Goal: Task Accomplishment & Management: Use online tool/utility

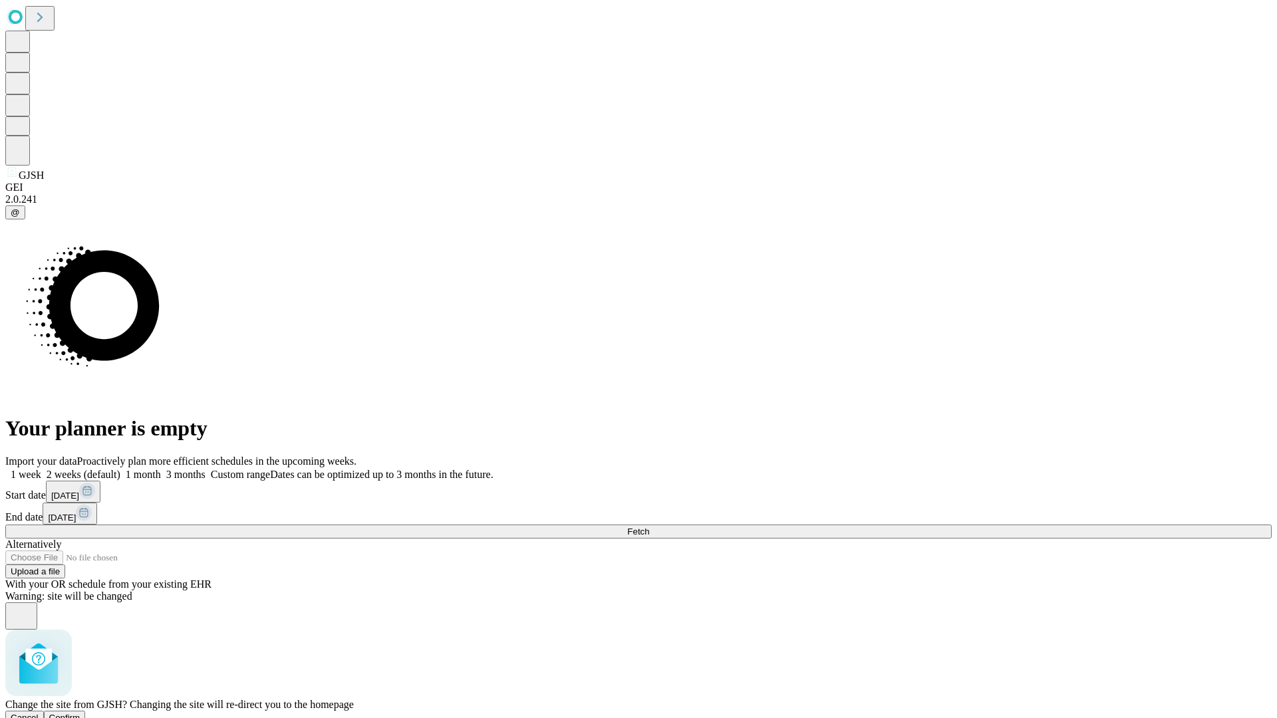
click at [80, 713] on span "Confirm" at bounding box center [64, 718] width 31 height 10
click at [41, 469] on label "1 week" at bounding box center [23, 474] width 36 height 11
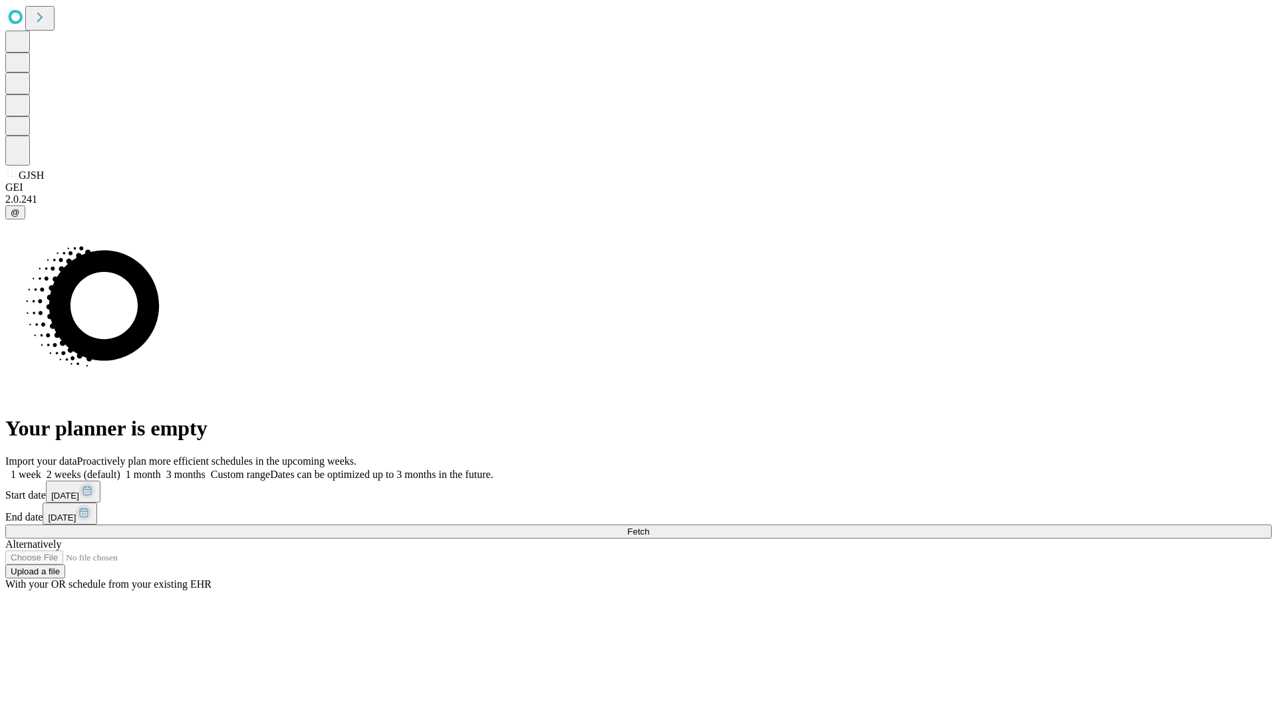
click at [649, 527] on span "Fetch" at bounding box center [638, 532] width 22 height 10
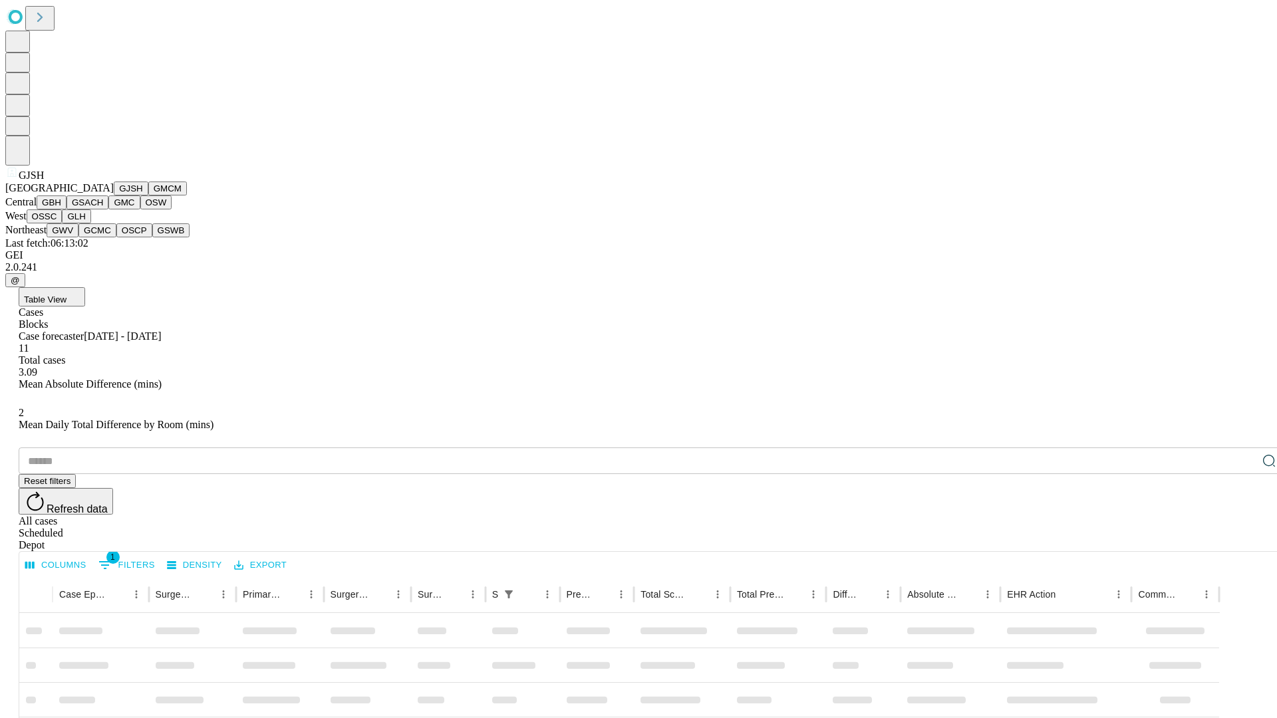
click at [148, 196] on button "GMCM" at bounding box center [167, 189] width 39 height 14
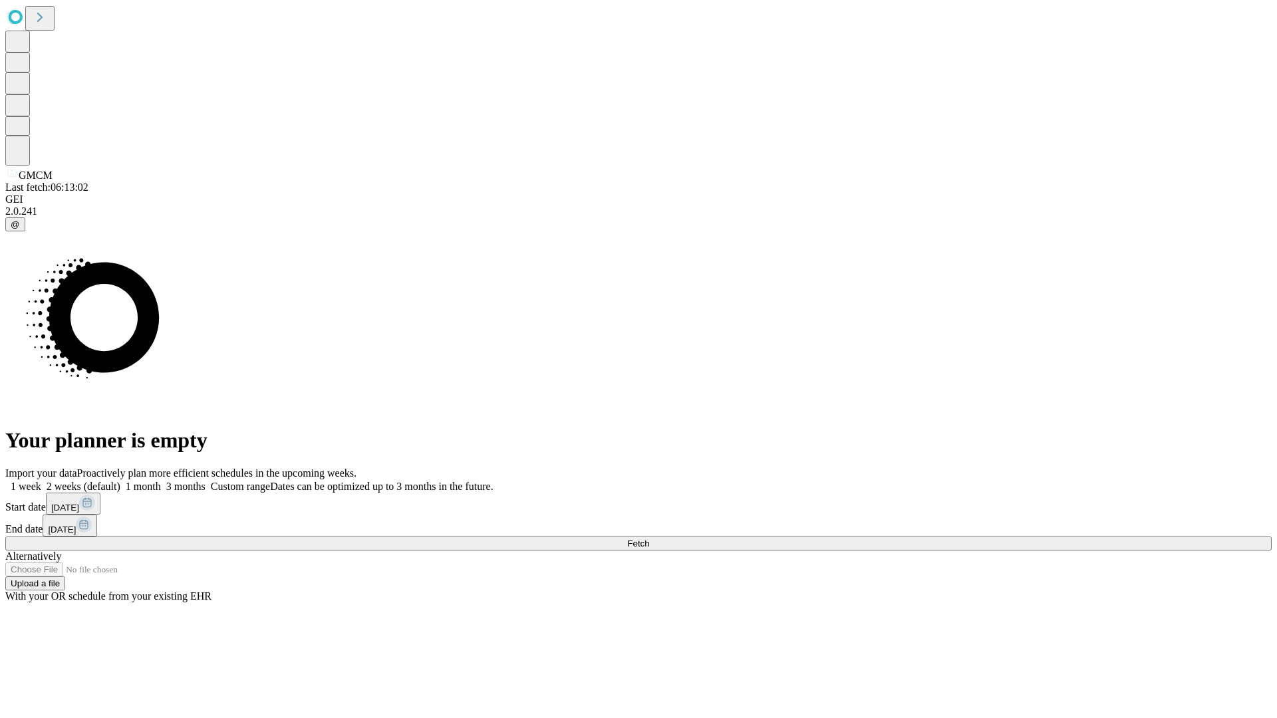
click at [41, 481] on label "1 week" at bounding box center [23, 486] width 36 height 11
click at [649, 539] on span "Fetch" at bounding box center [638, 544] width 22 height 10
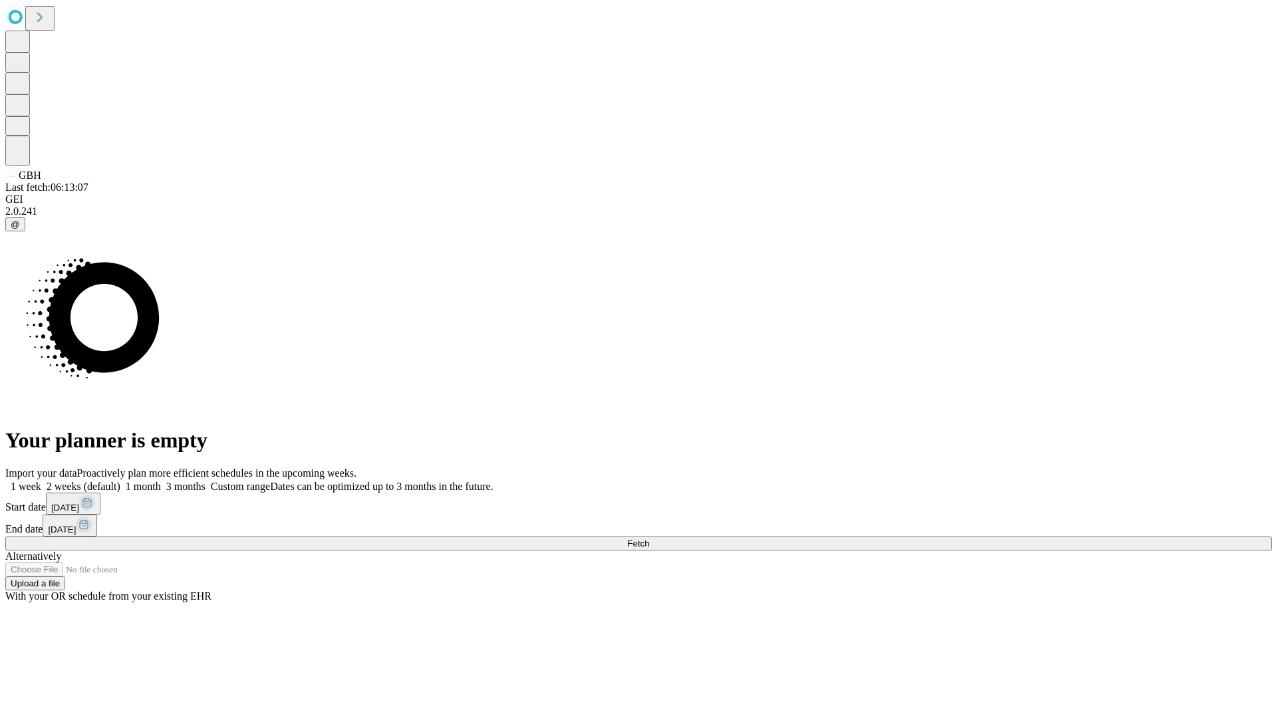
click at [41, 481] on label "1 week" at bounding box center [23, 486] width 36 height 11
click at [649, 539] on span "Fetch" at bounding box center [638, 544] width 22 height 10
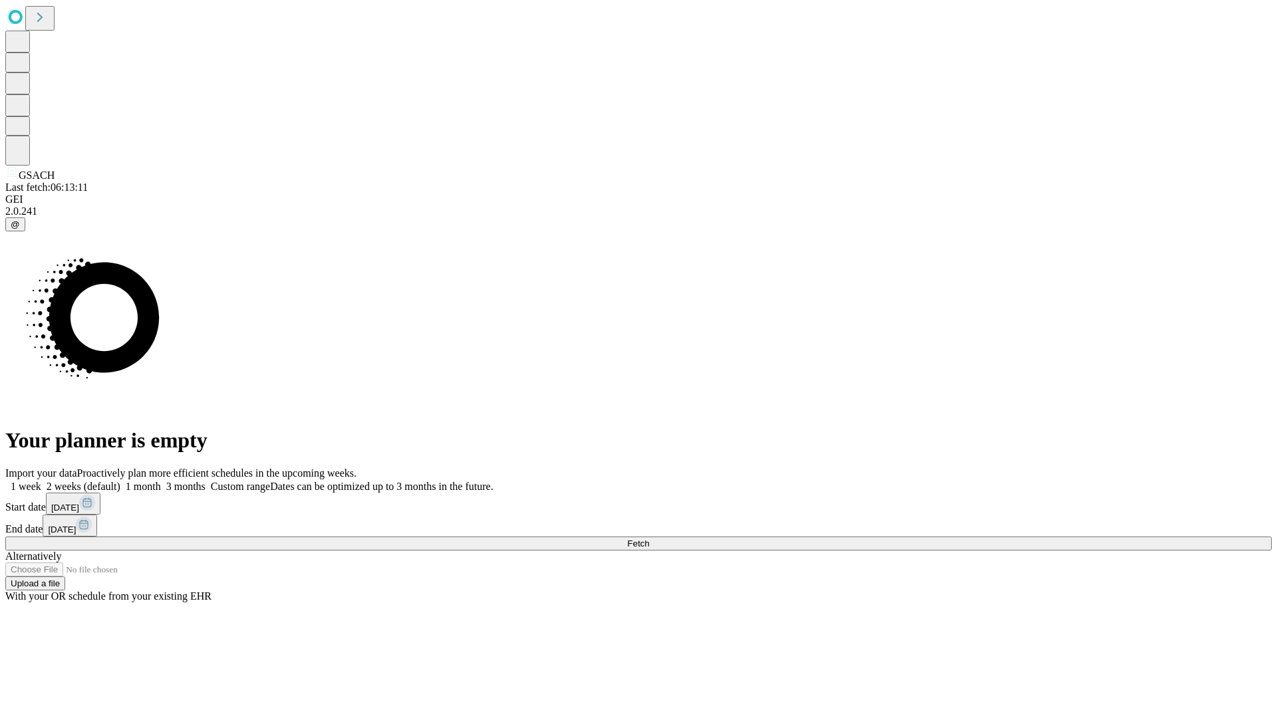
click at [41, 481] on label "1 week" at bounding box center [23, 486] width 36 height 11
click at [649, 539] on span "Fetch" at bounding box center [638, 544] width 22 height 10
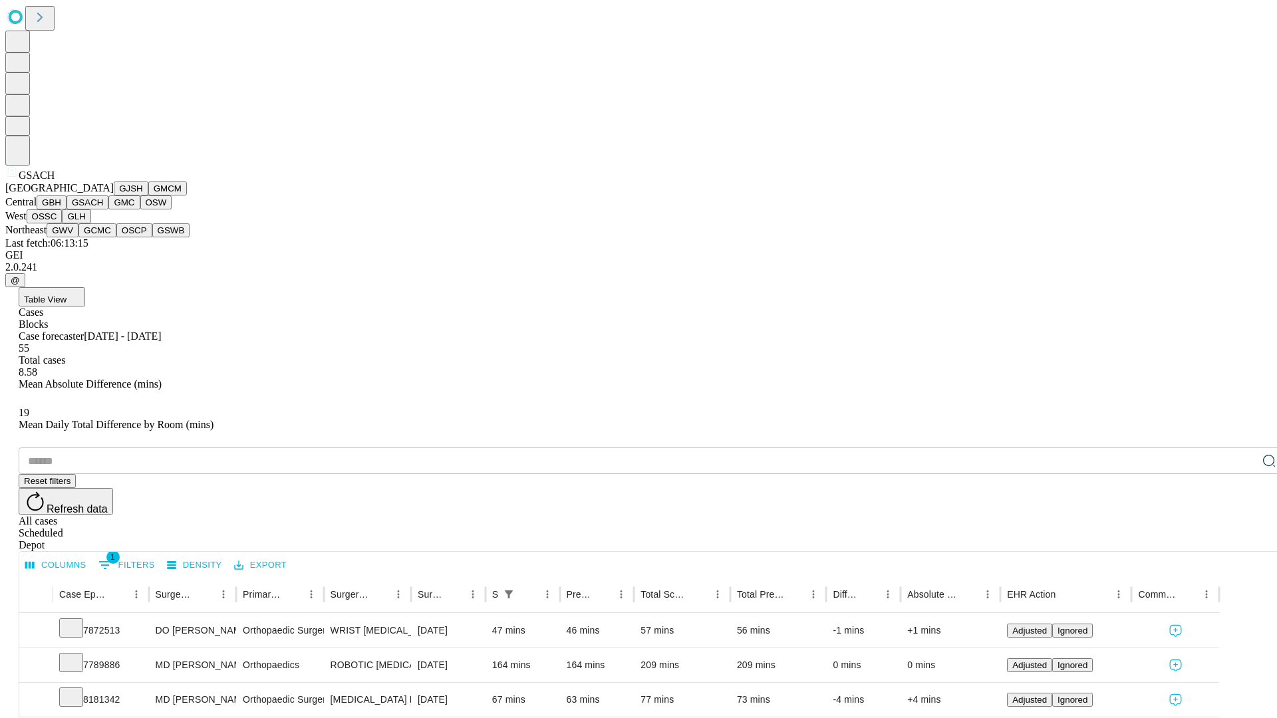
click at [108, 210] on button "GMC" at bounding box center [123, 203] width 31 height 14
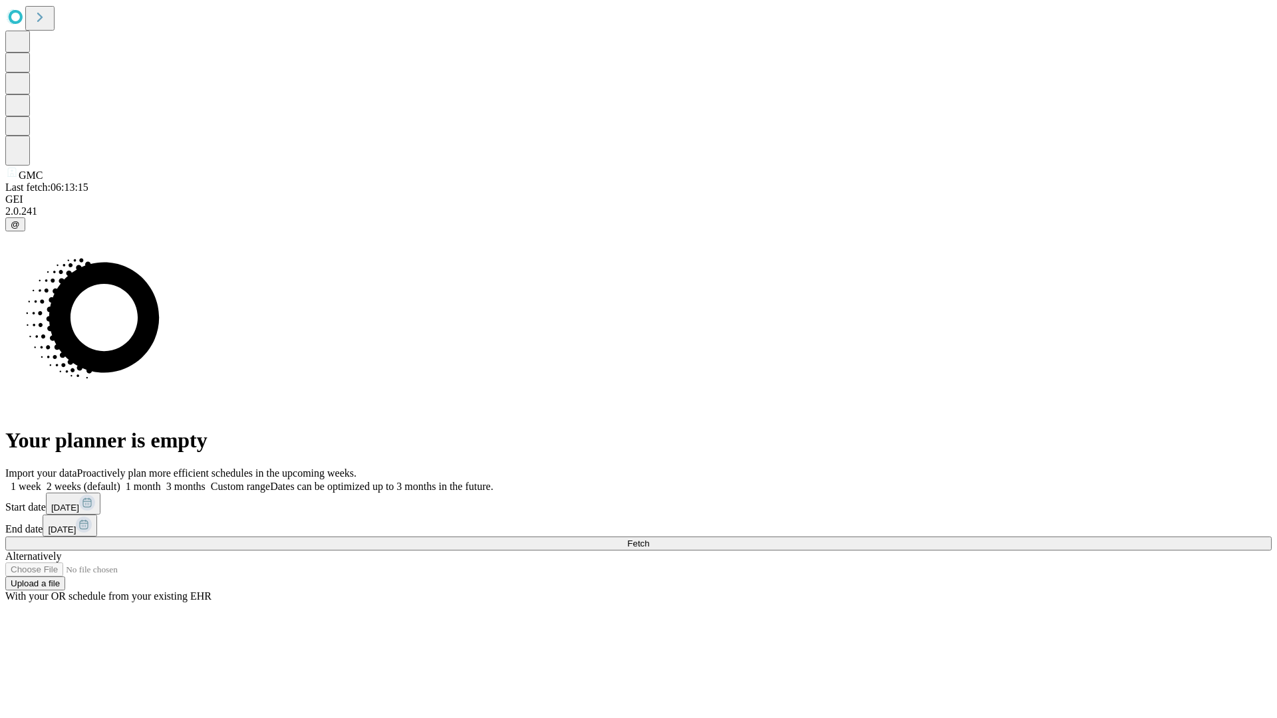
click at [41, 481] on label "1 week" at bounding box center [23, 486] width 36 height 11
click at [649, 539] on span "Fetch" at bounding box center [638, 544] width 22 height 10
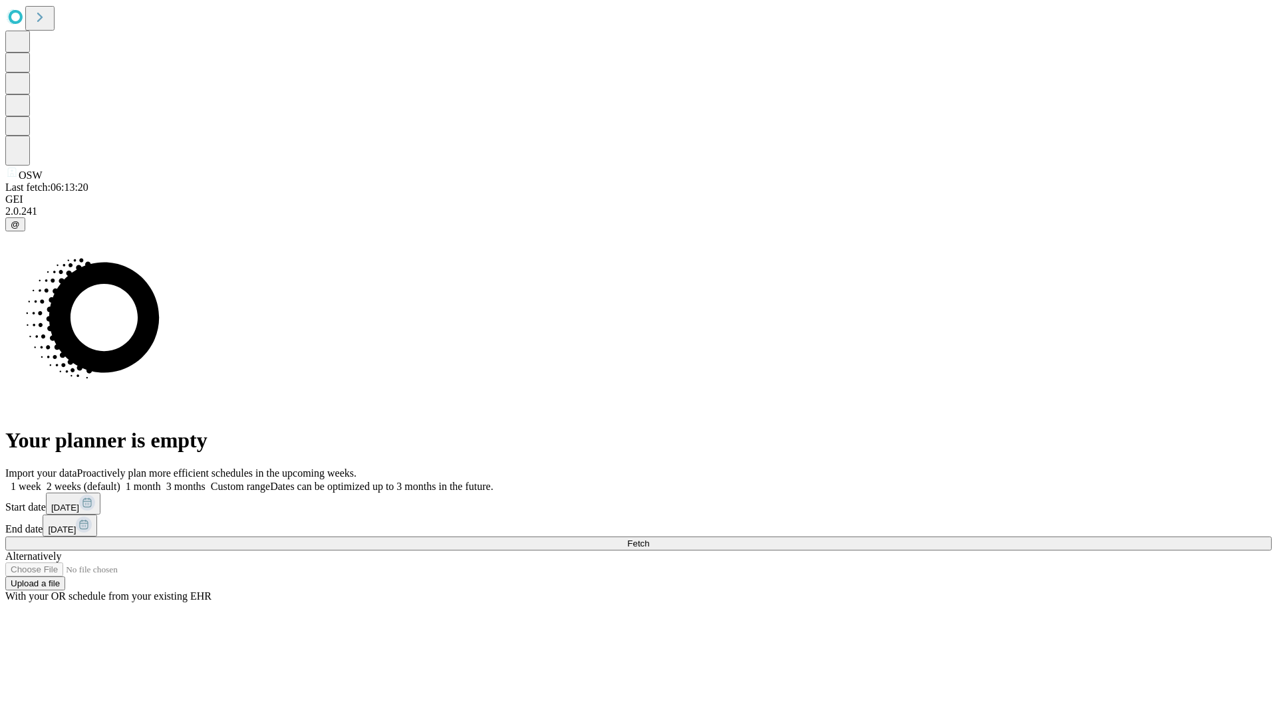
click at [41, 481] on label "1 week" at bounding box center [23, 486] width 36 height 11
click at [649, 539] on span "Fetch" at bounding box center [638, 544] width 22 height 10
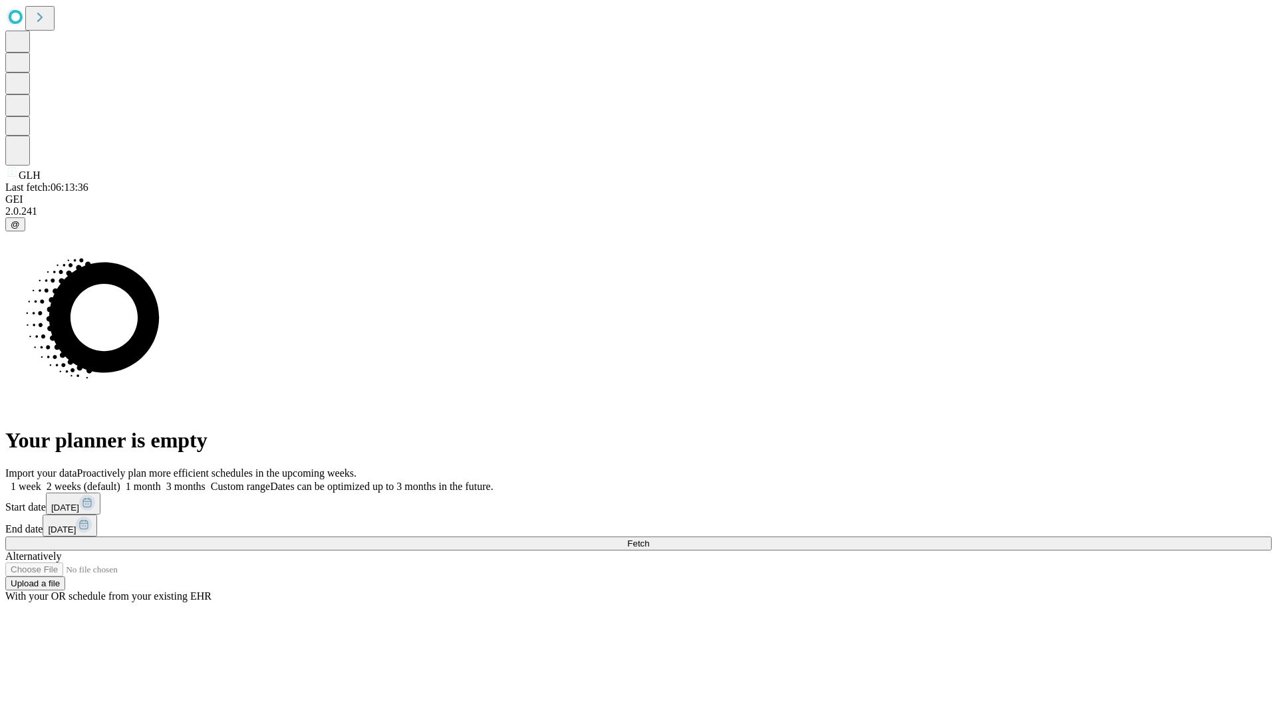
click at [41, 481] on label "1 week" at bounding box center [23, 486] width 36 height 11
click at [649, 539] on span "Fetch" at bounding box center [638, 544] width 22 height 10
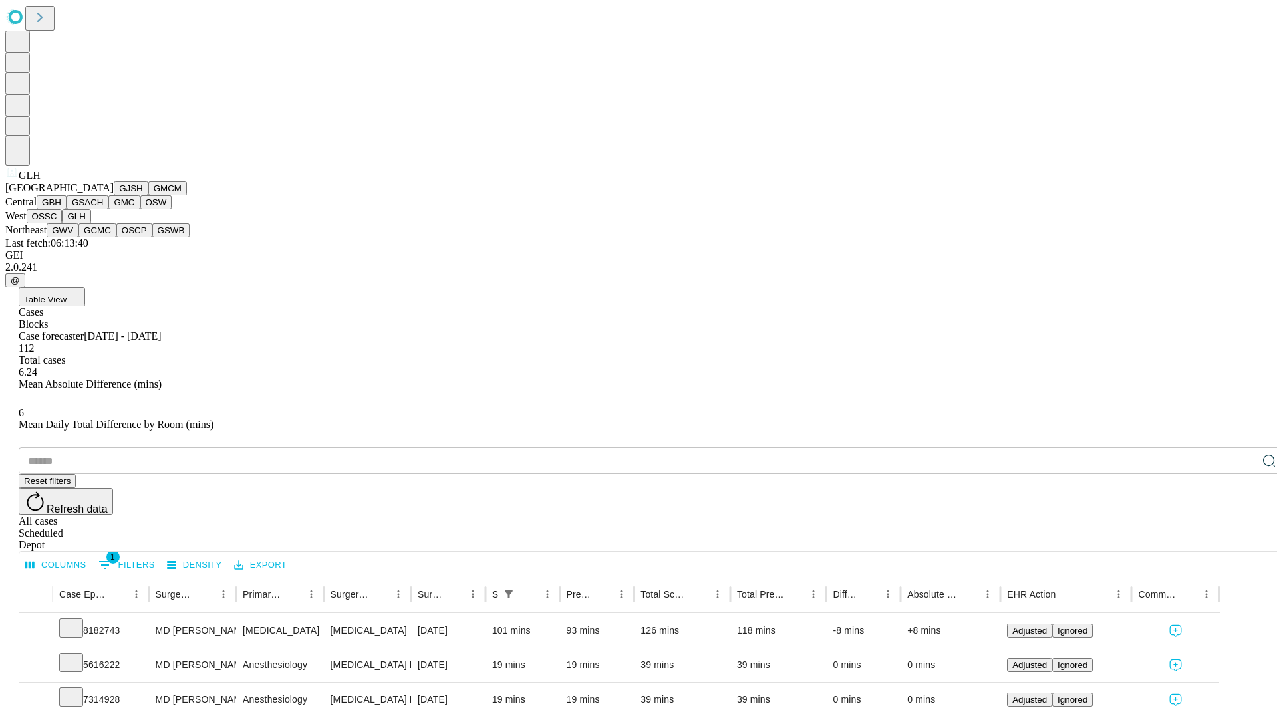
click at [79, 238] on button "GWV" at bounding box center [63, 231] width 32 height 14
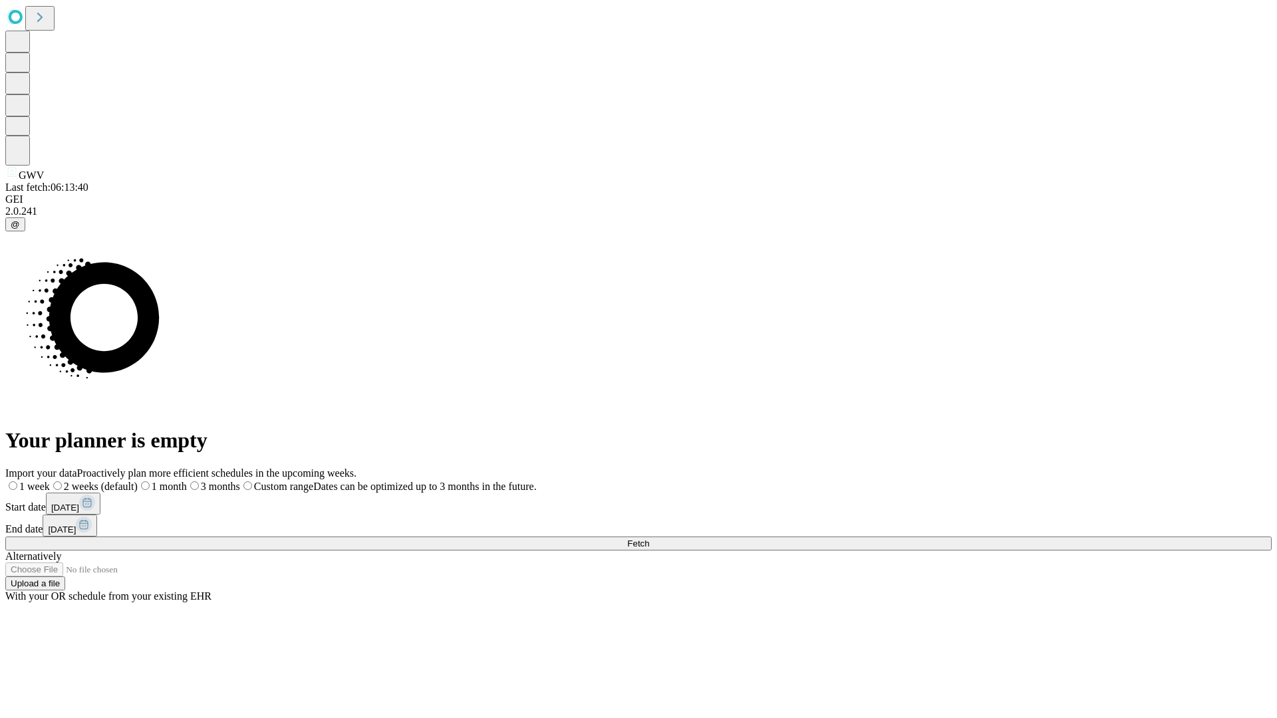
click at [50, 481] on label "1 week" at bounding box center [27, 486] width 45 height 11
click at [649, 539] on span "Fetch" at bounding box center [638, 544] width 22 height 10
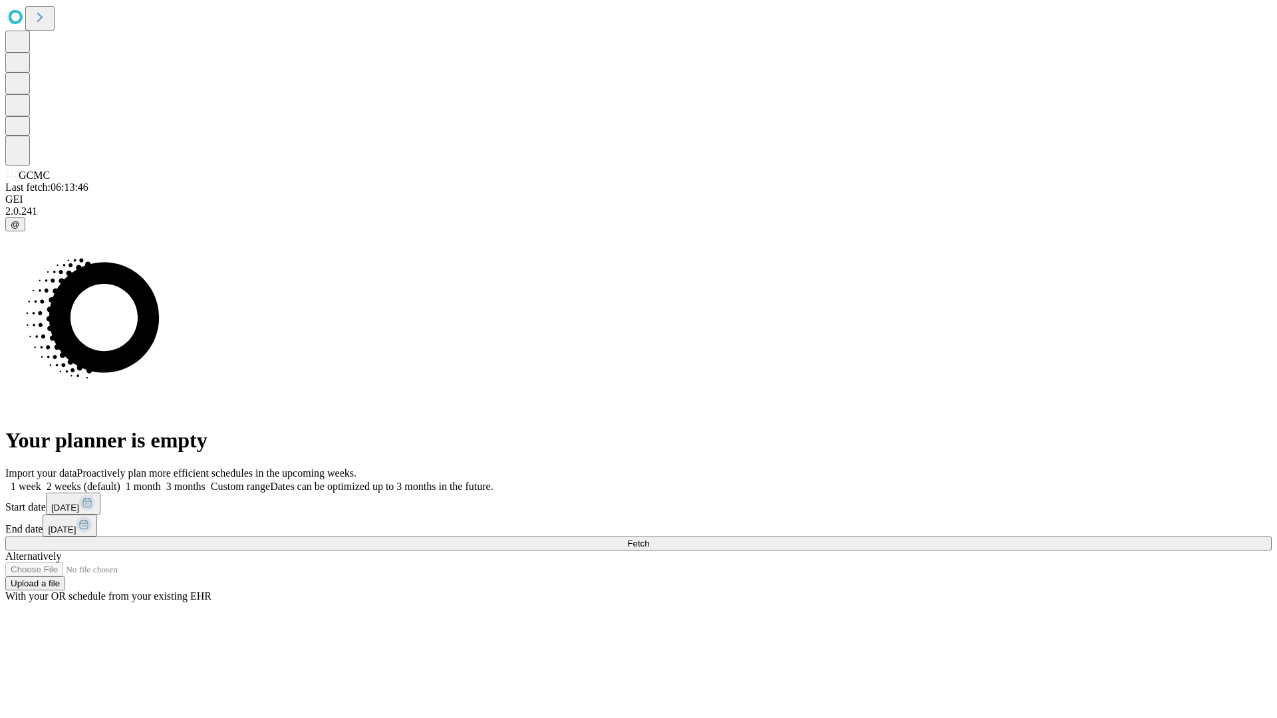
click at [41, 481] on label "1 week" at bounding box center [23, 486] width 36 height 11
click at [649, 539] on span "Fetch" at bounding box center [638, 544] width 22 height 10
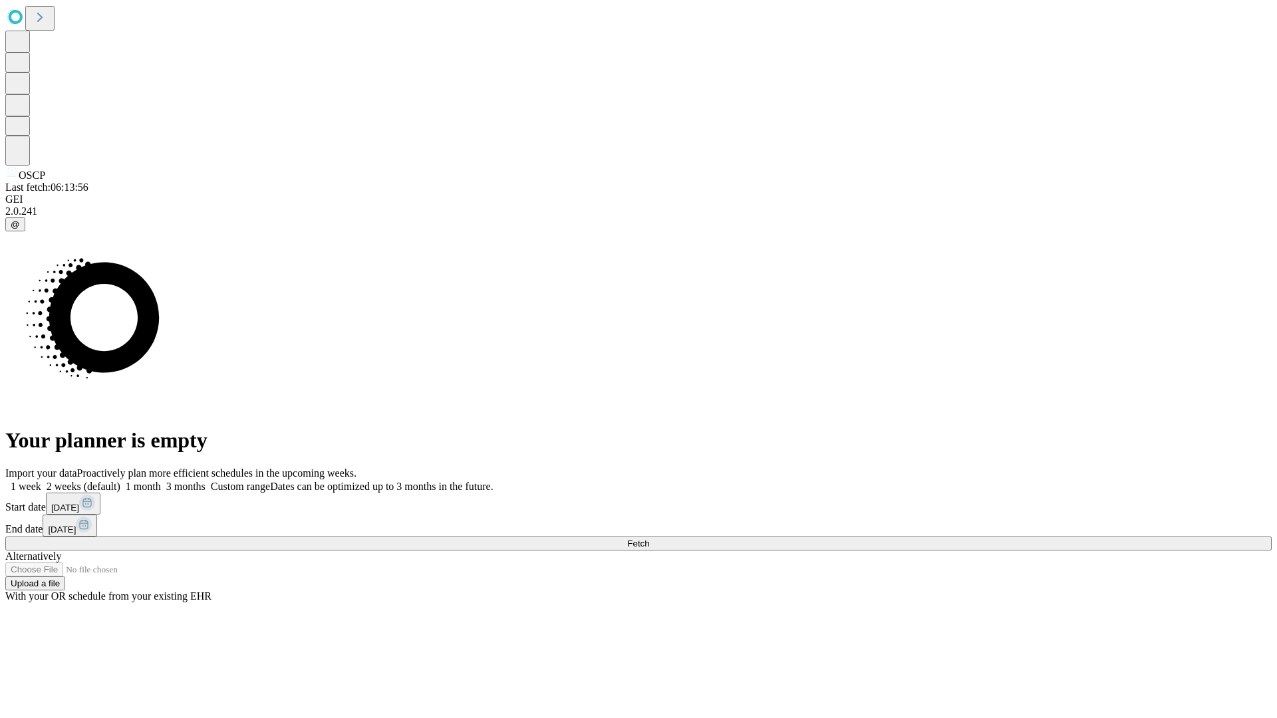
click at [41, 481] on label "1 week" at bounding box center [23, 486] width 36 height 11
click at [649, 539] on span "Fetch" at bounding box center [638, 544] width 22 height 10
